Goal: Task Accomplishment & Management: Manage account settings

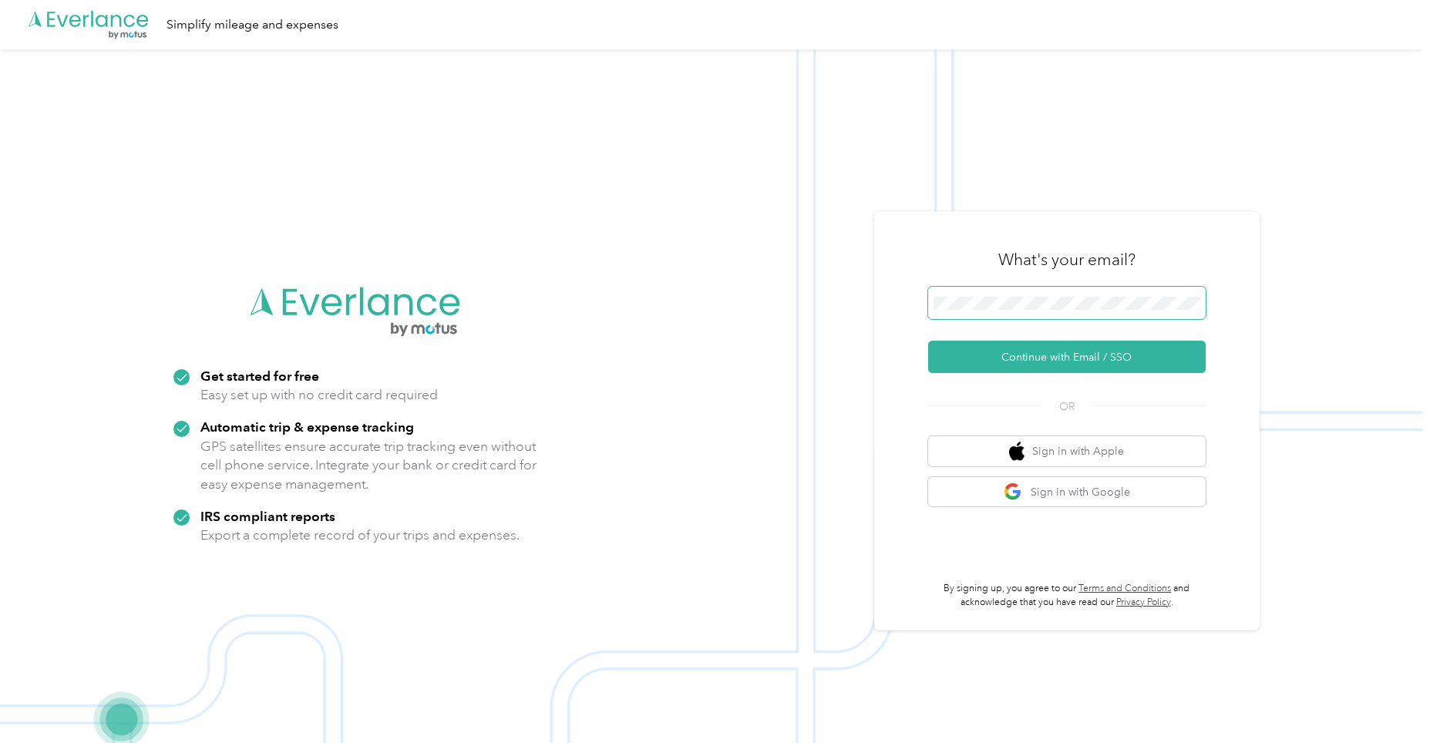
click at [1005, 294] on span at bounding box center [1067, 303] width 278 height 32
click at [1031, 357] on button "Continue with Email / SSO" at bounding box center [1067, 357] width 278 height 32
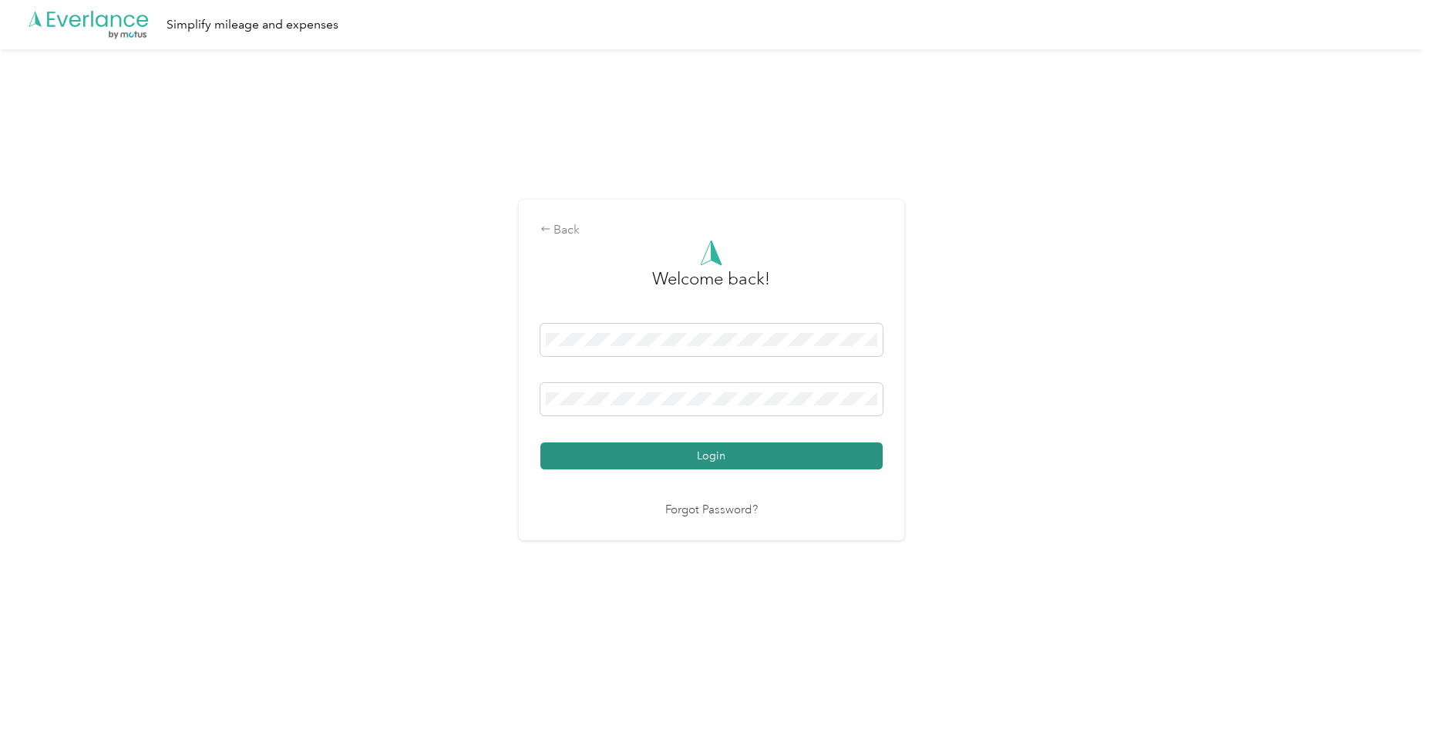
click at [712, 451] on button "Login" at bounding box center [711, 455] width 342 height 27
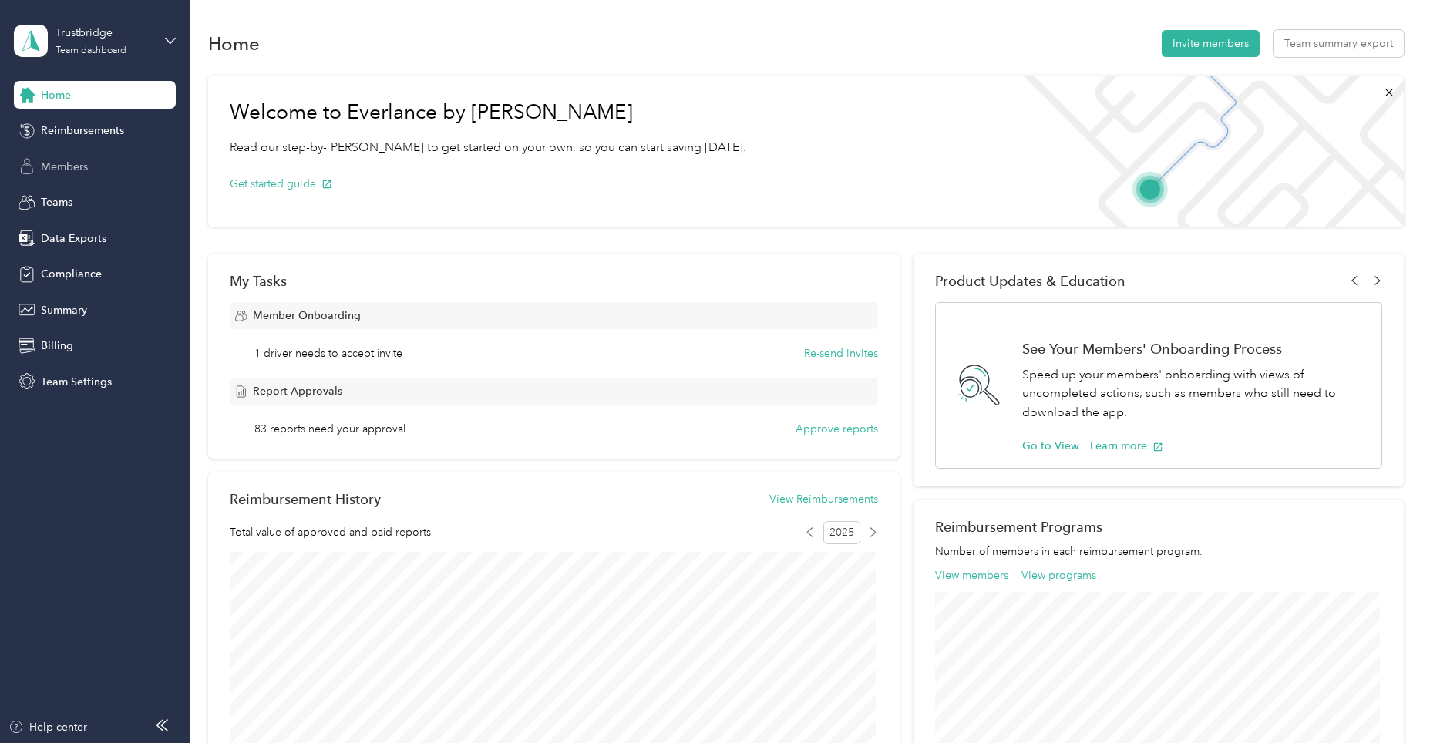
click at [65, 167] on span "Members" at bounding box center [64, 167] width 47 height 16
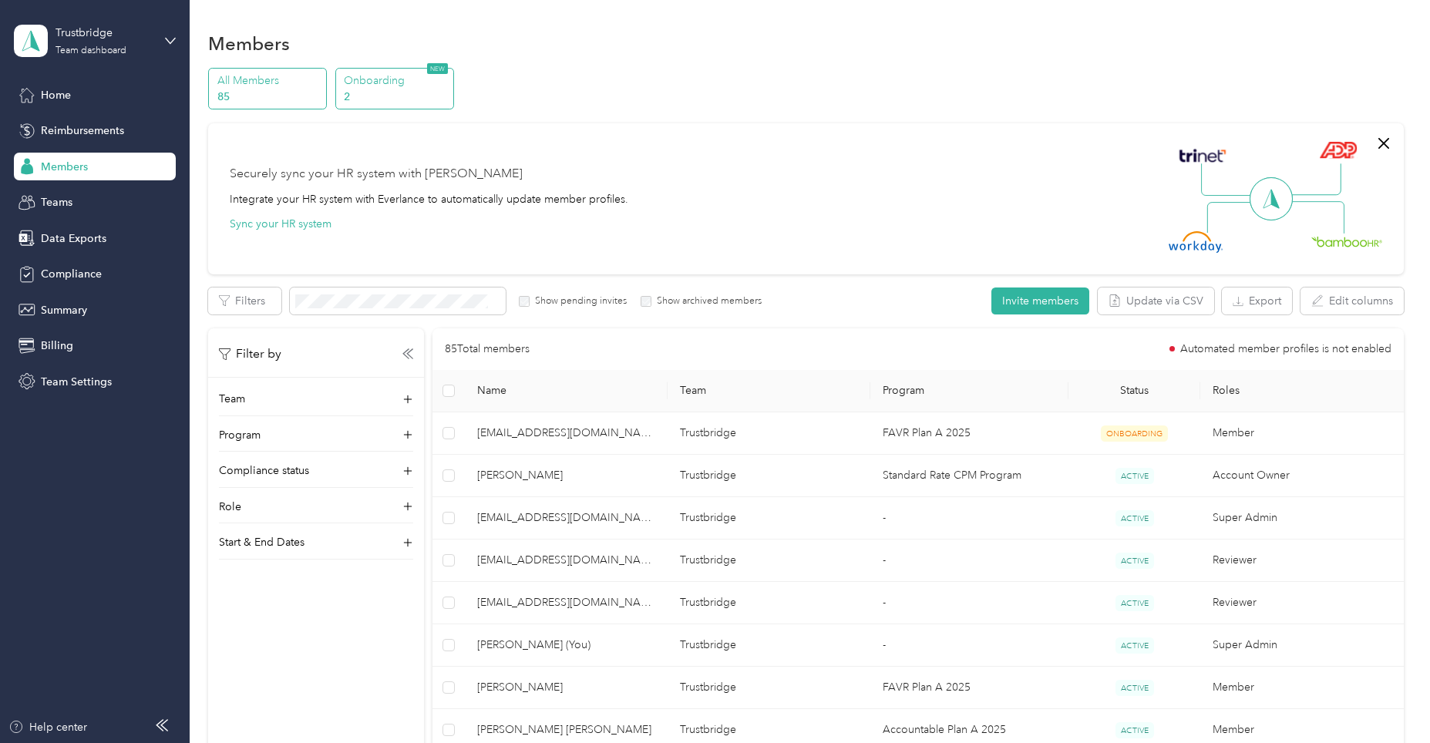
click at [388, 90] on p "2" at bounding box center [396, 97] width 105 height 16
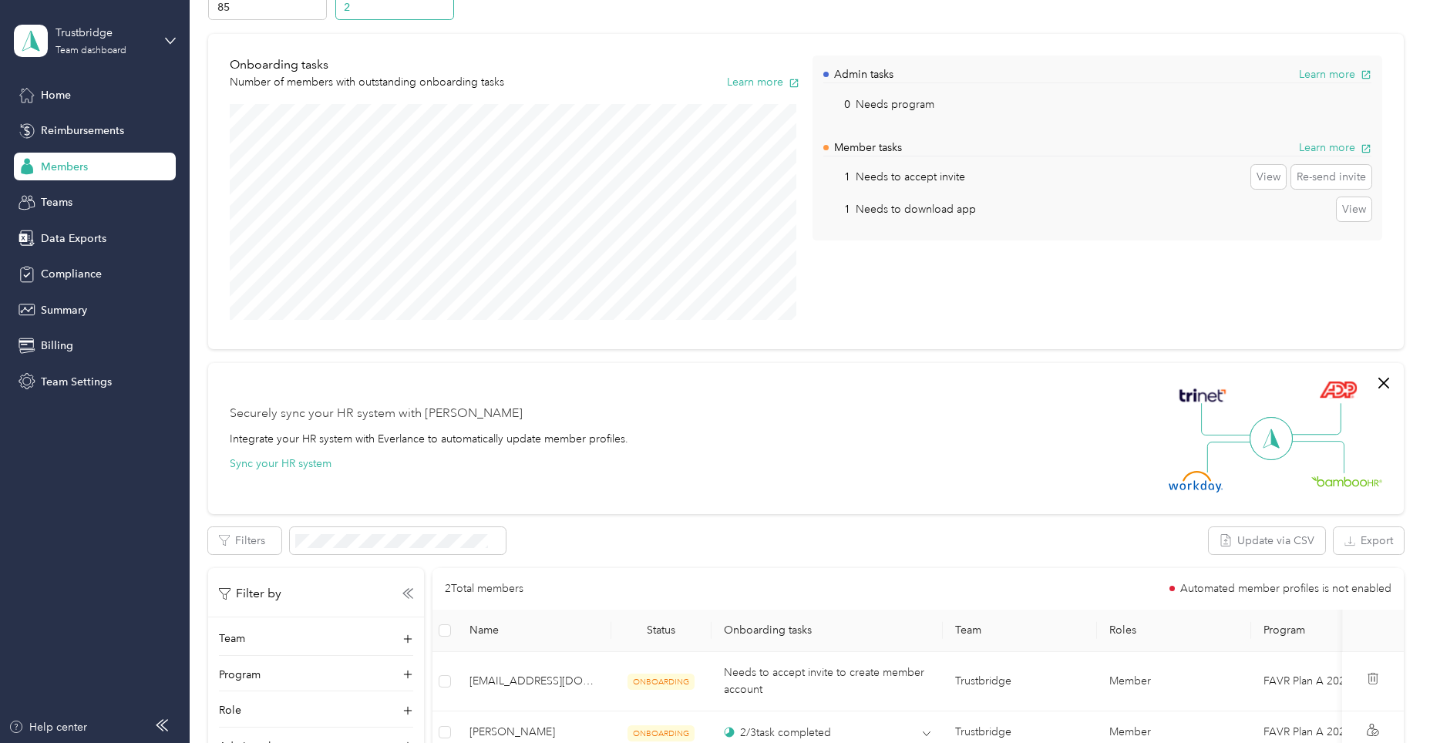
scroll to position [308, 0]
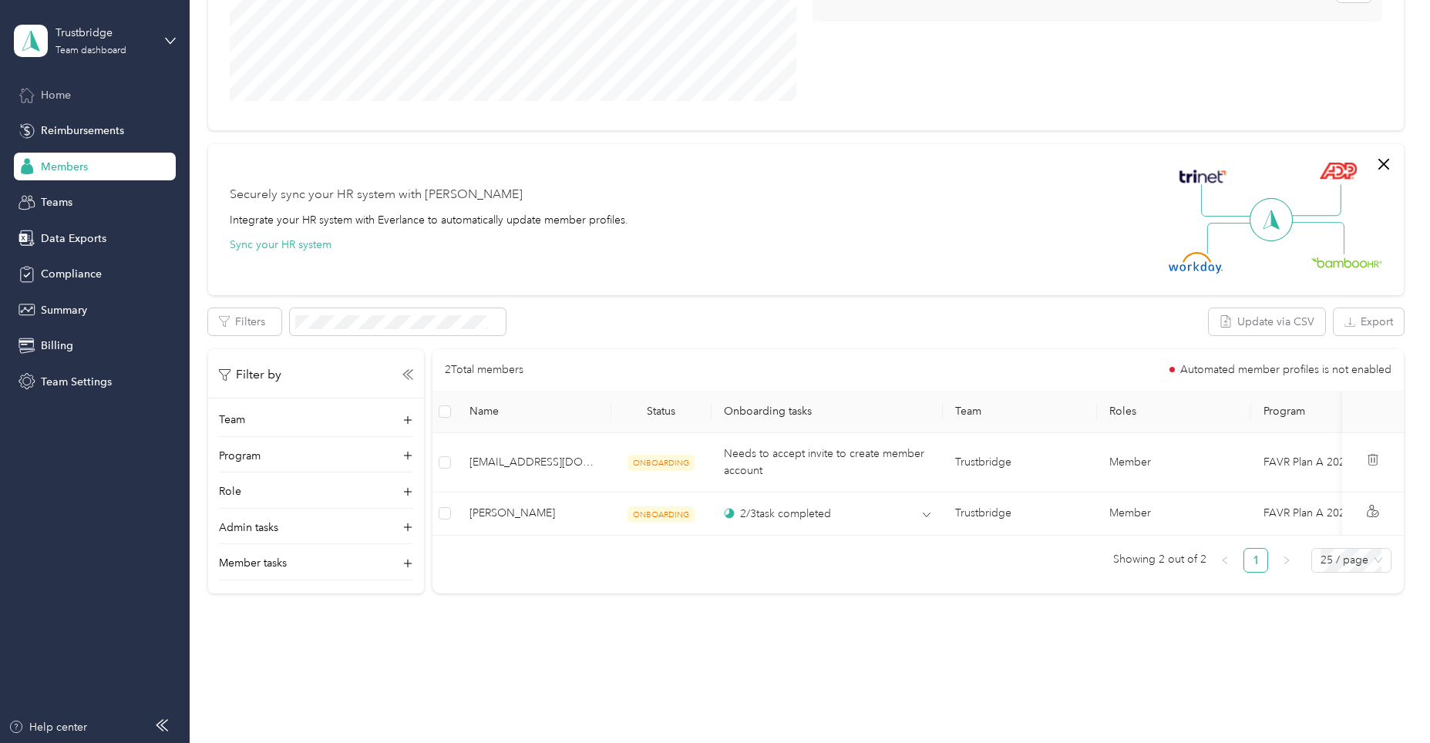
click at [71, 99] on span "Home" at bounding box center [56, 95] width 30 height 16
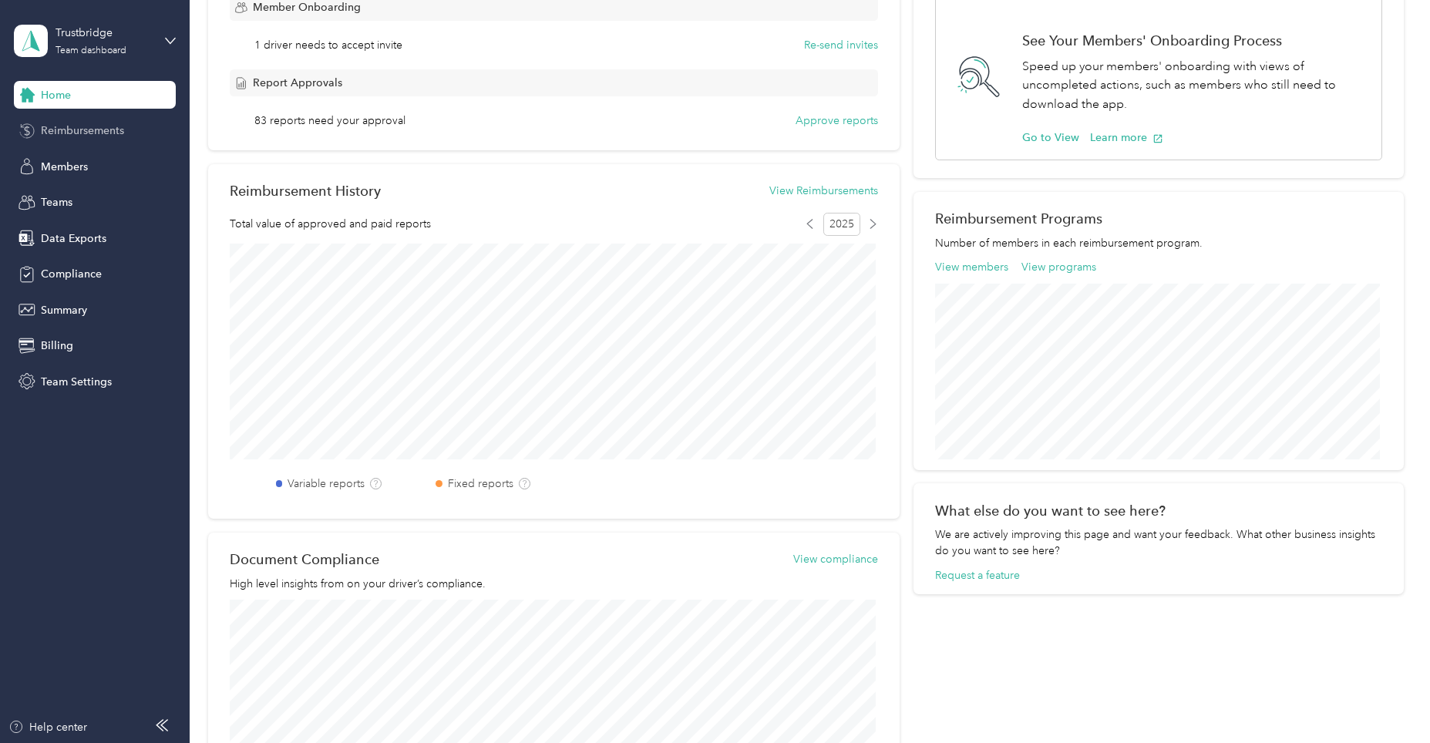
click at [63, 123] on span "Reimbursements" at bounding box center [82, 131] width 83 height 16
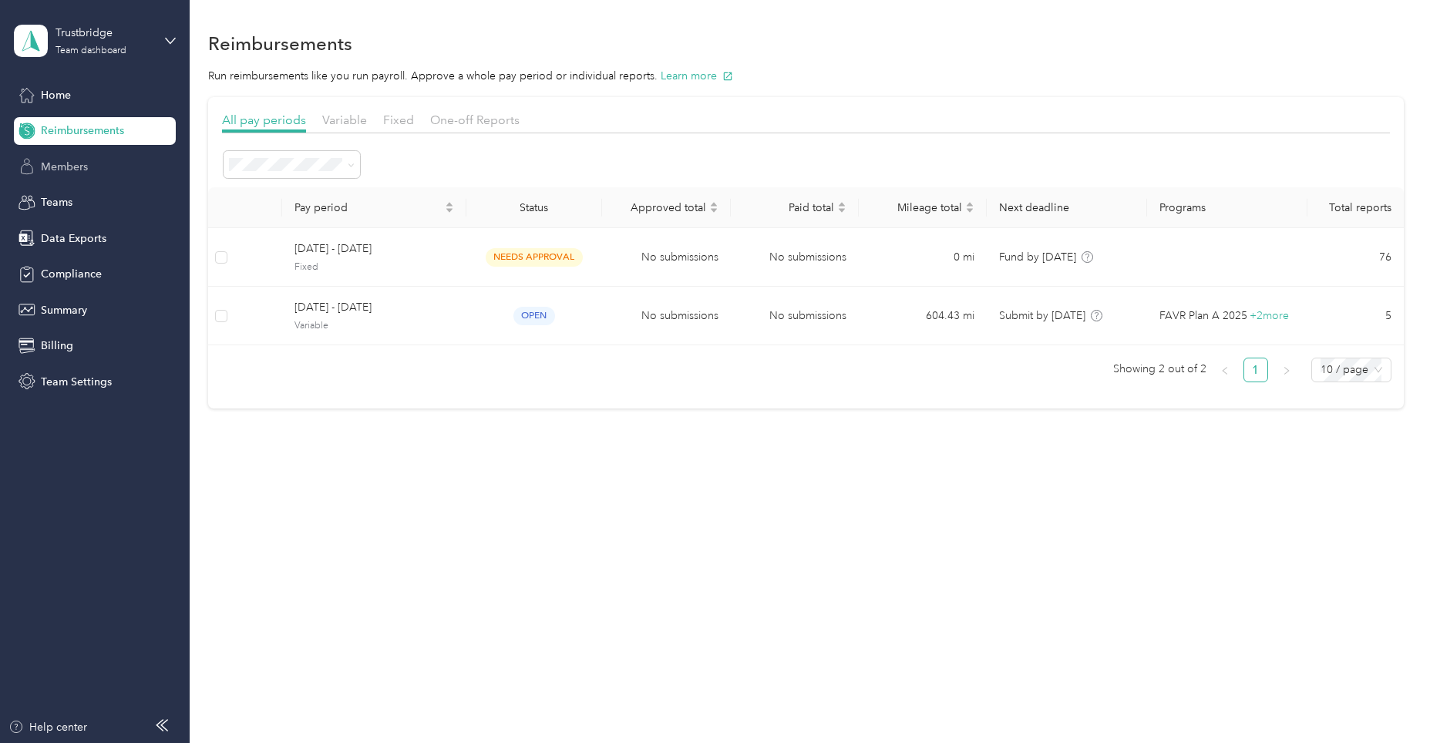
click at [72, 168] on span "Members" at bounding box center [64, 167] width 47 height 16
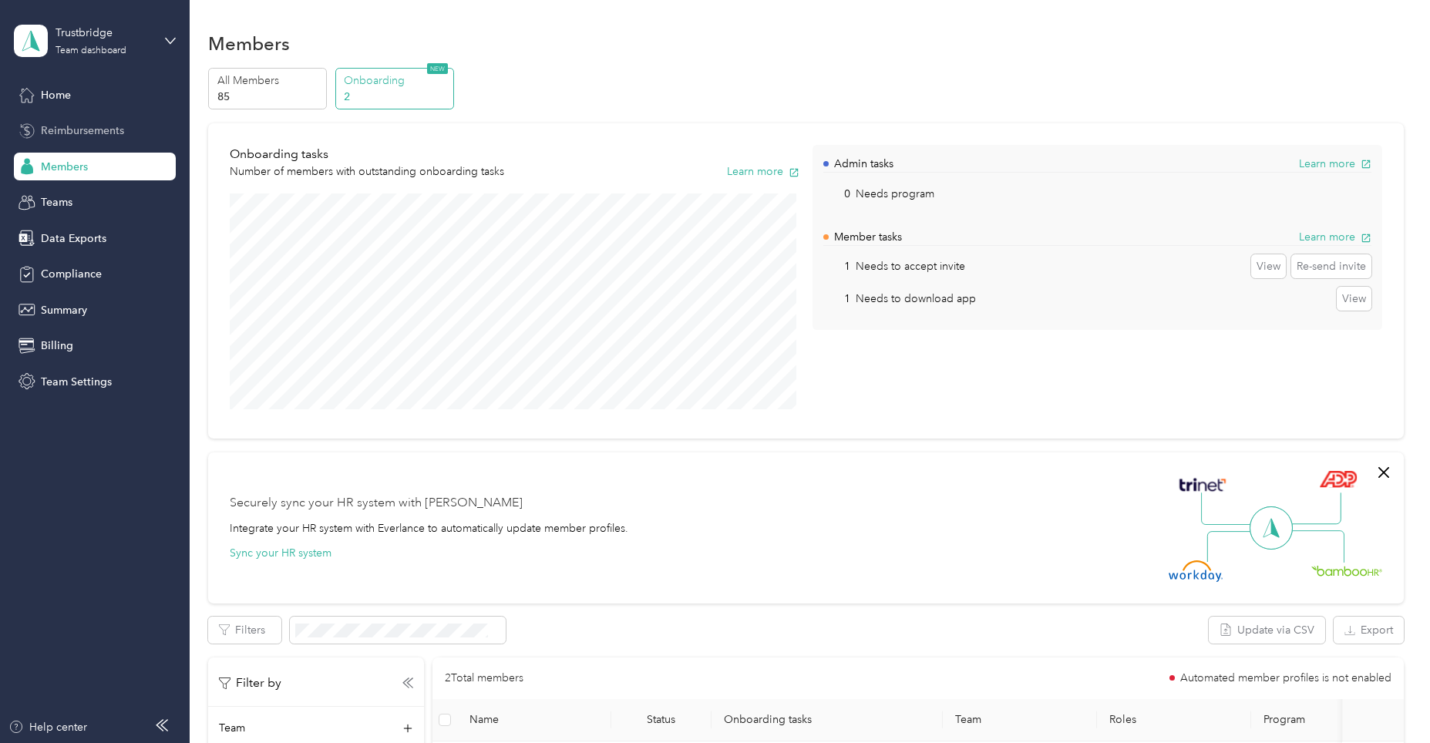
click at [66, 128] on span "Reimbursements" at bounding box center [82, 131] width 83 height 16
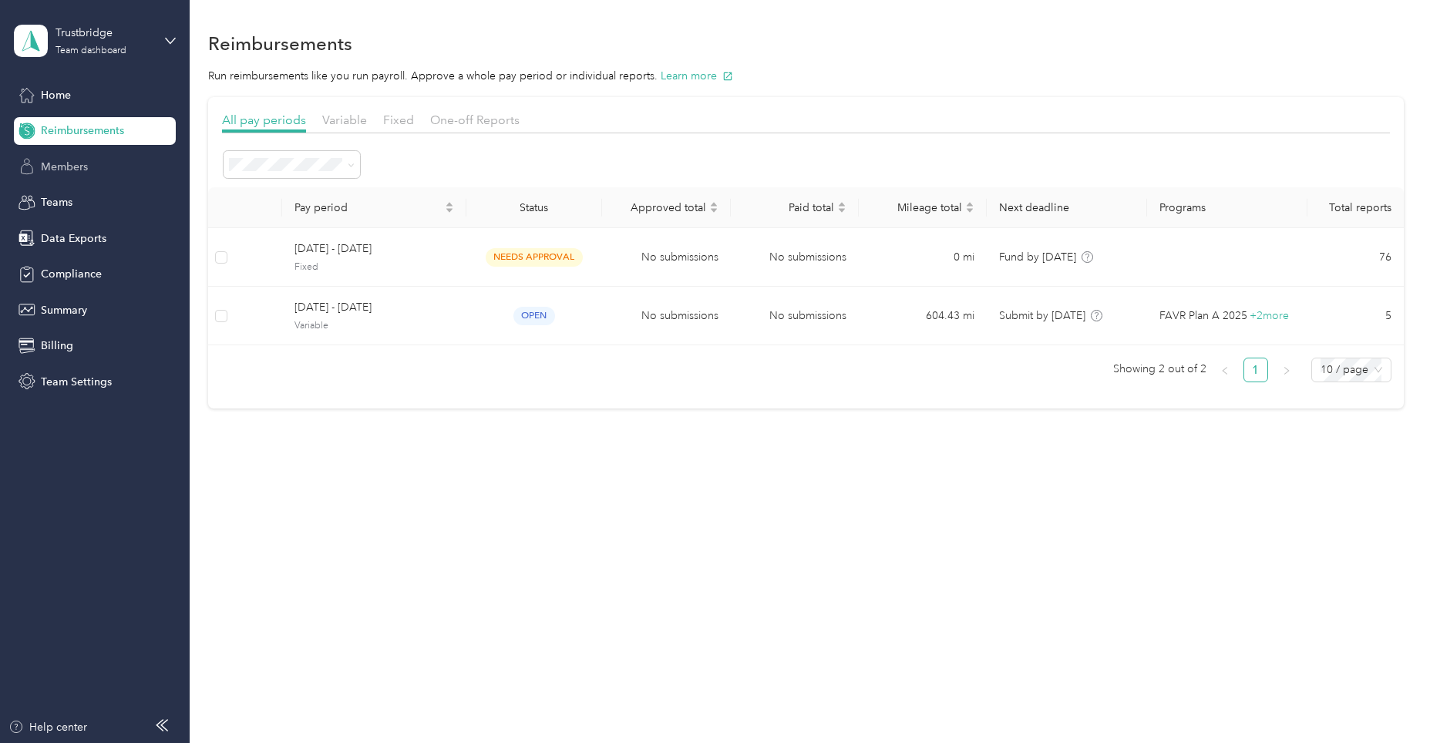
click at [56, 165] on span "Members" at bounding box center [64, 167] width 47 height 16
